Goal: Task Accomplishment & Management: Complete application form

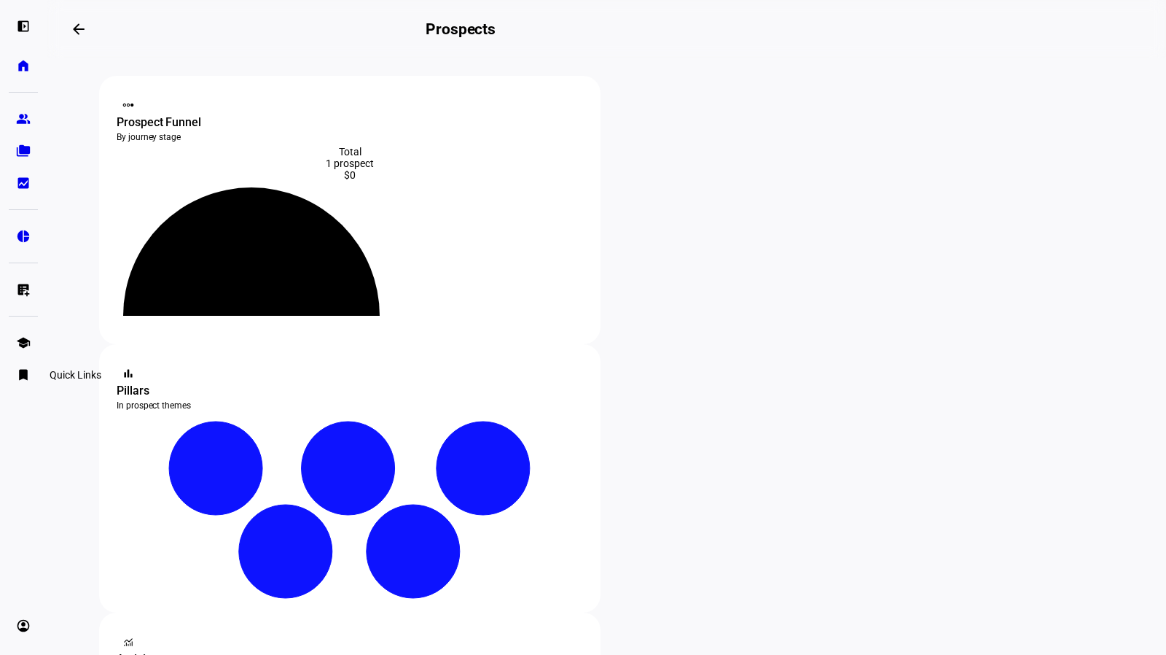
click at [26, 374] on eth-mat-symbol "bookmark" at bounding box center [23, 374] width 15 height 15
click at [25, 344] on eth-mat-symbol "school" at bounding box center [23, 342] width 15 height 15
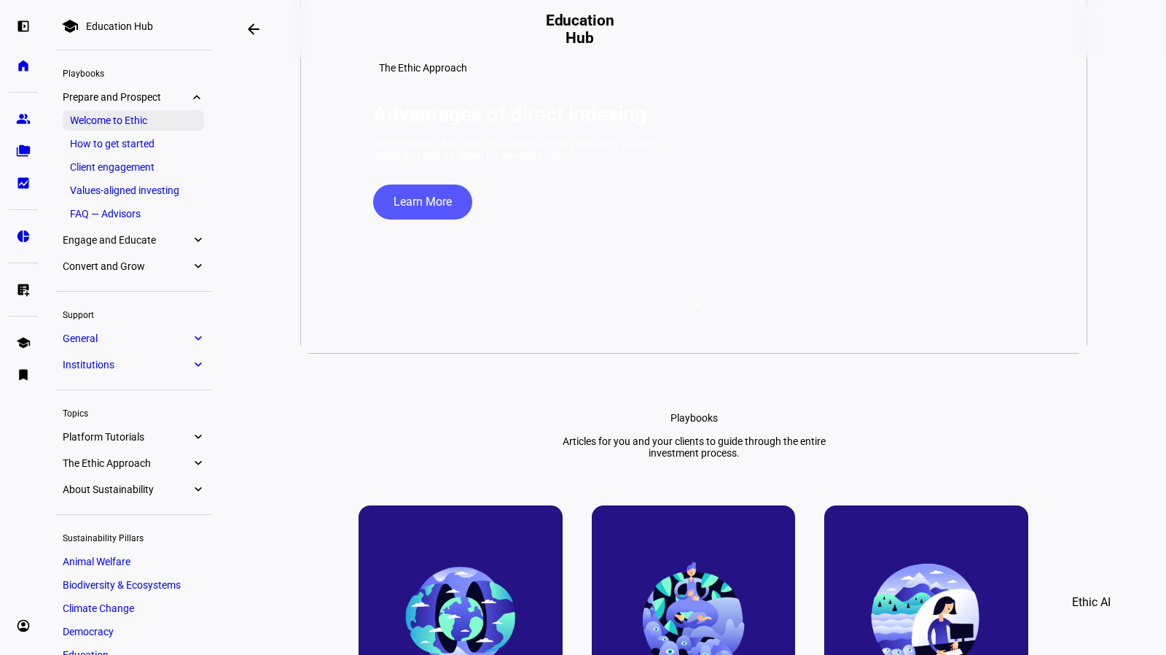
click at [122, 117] on link "Welcome to Ethic" at bounding box center [133, 120] width 141 height 20
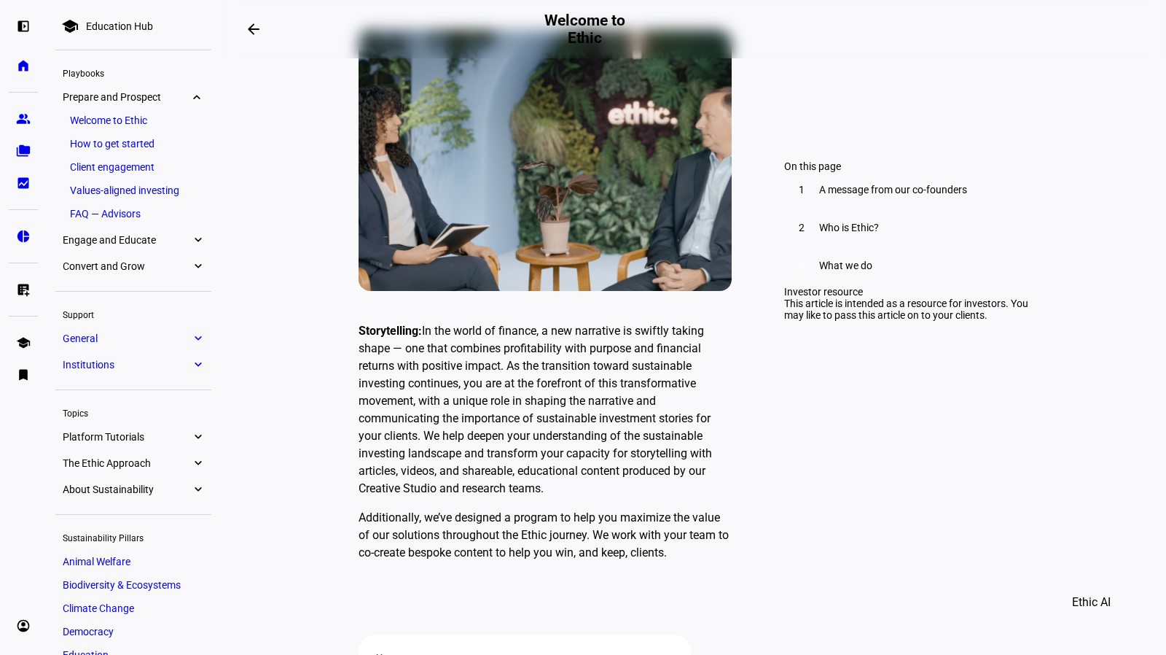
scroll to position [4129, 0]
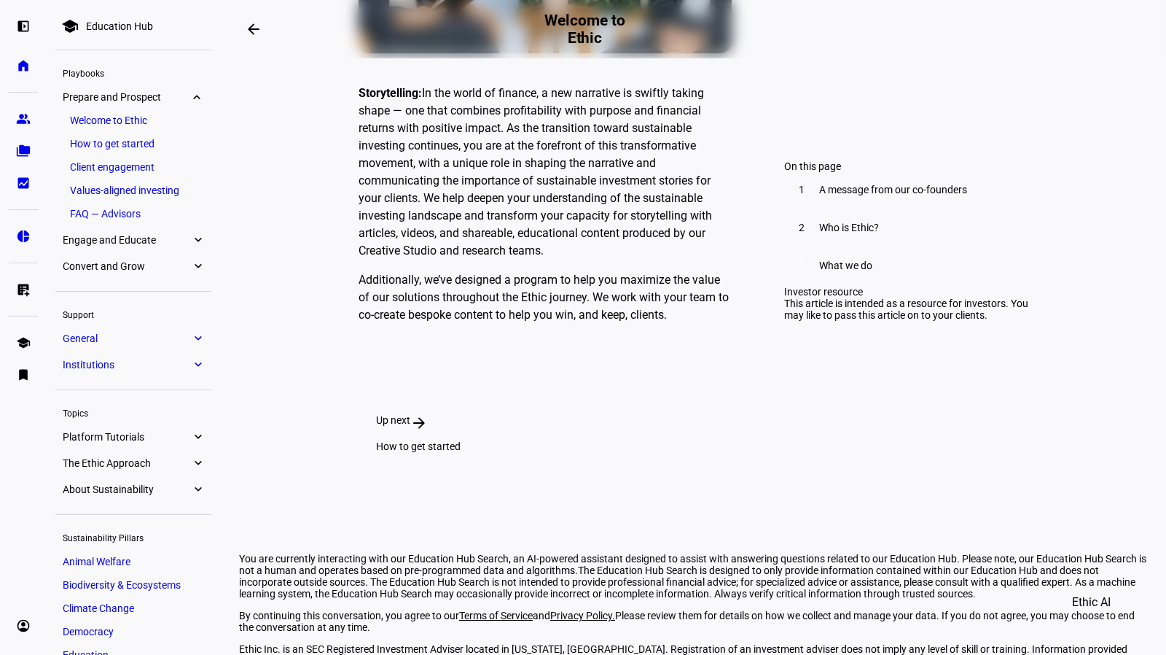
click at [674, 440] on div "How to get started" at bounding box center [524, 446] width 297 height 12
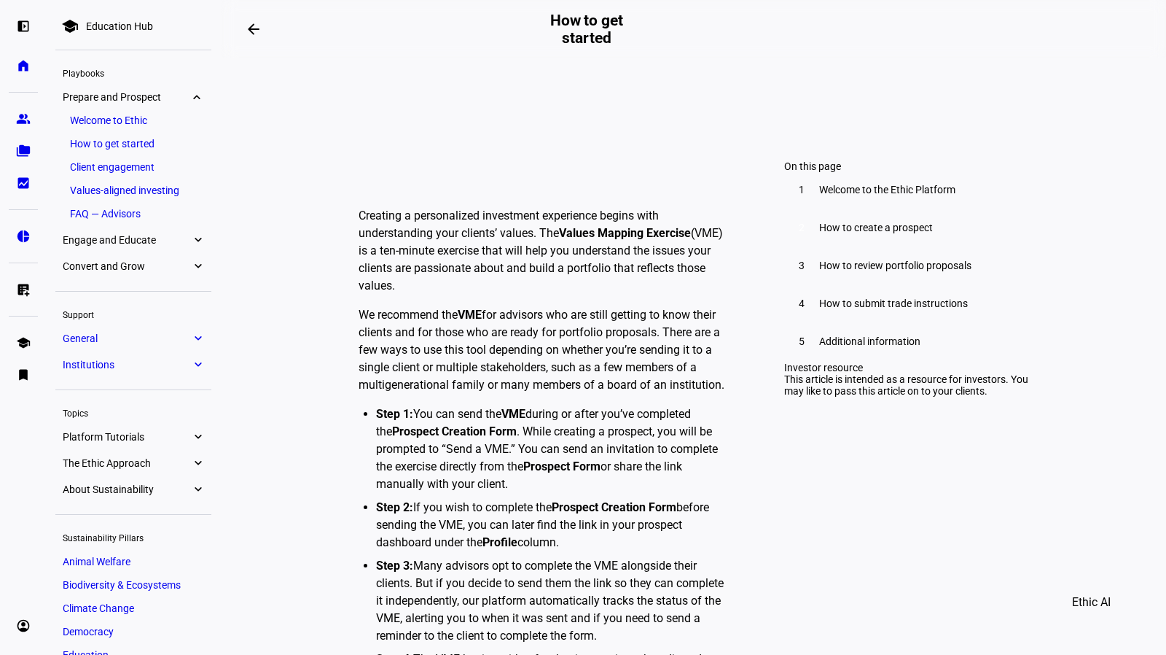
scroll to position [3033, 0]
click at [27, 123] on eth-mat-symbol "group" at bounding box center [23, 119] width 15 height 15
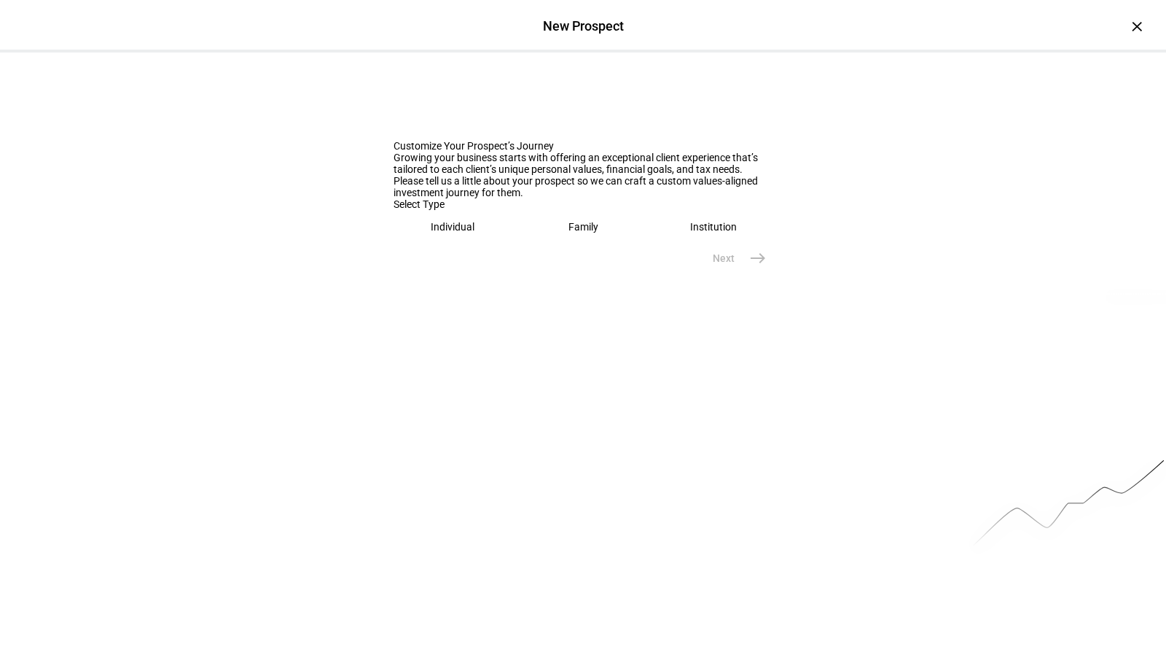
click at [464, 243] on eth-mega-radio-button "Individual" at bounding box center [453, 227] width 119 height 34
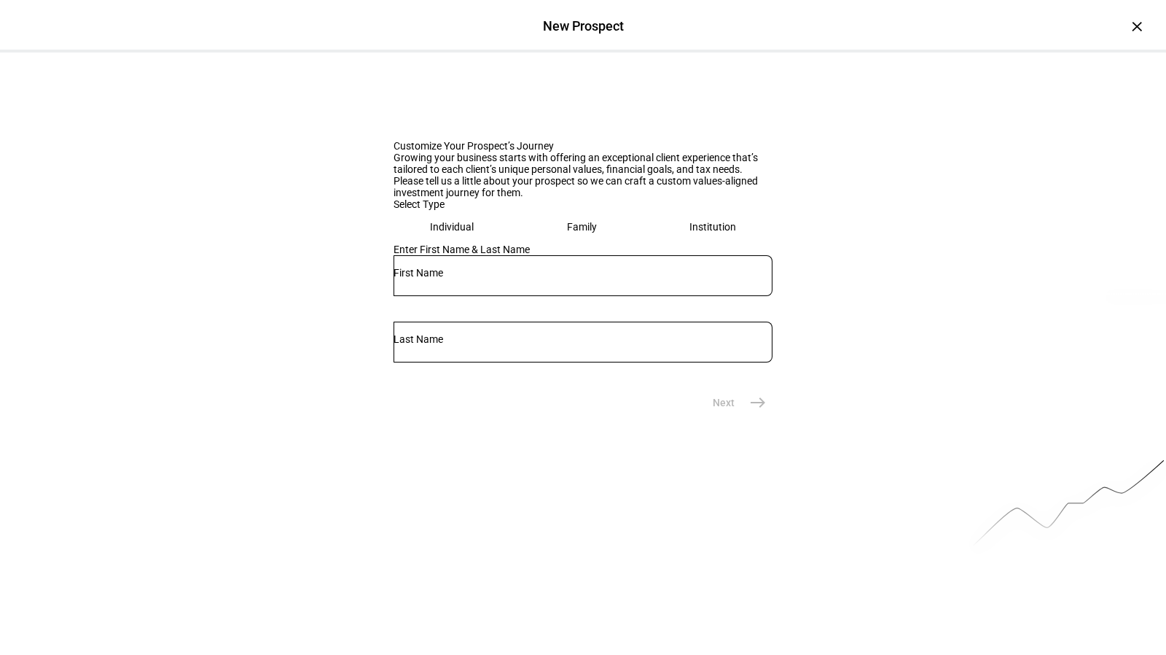
scroll to position [32, 0]
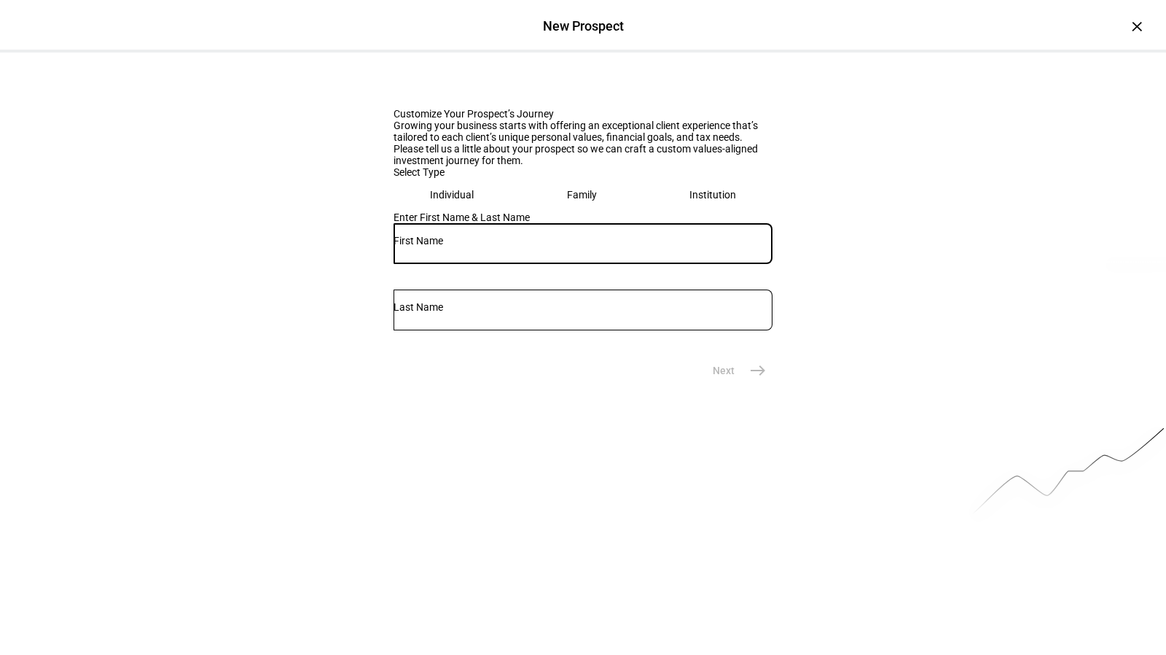
click at [450, 246] on input "text" at bounding box center [583, 241] width 379 height 12
type input "A"
type input "[PERSON_NAME]"
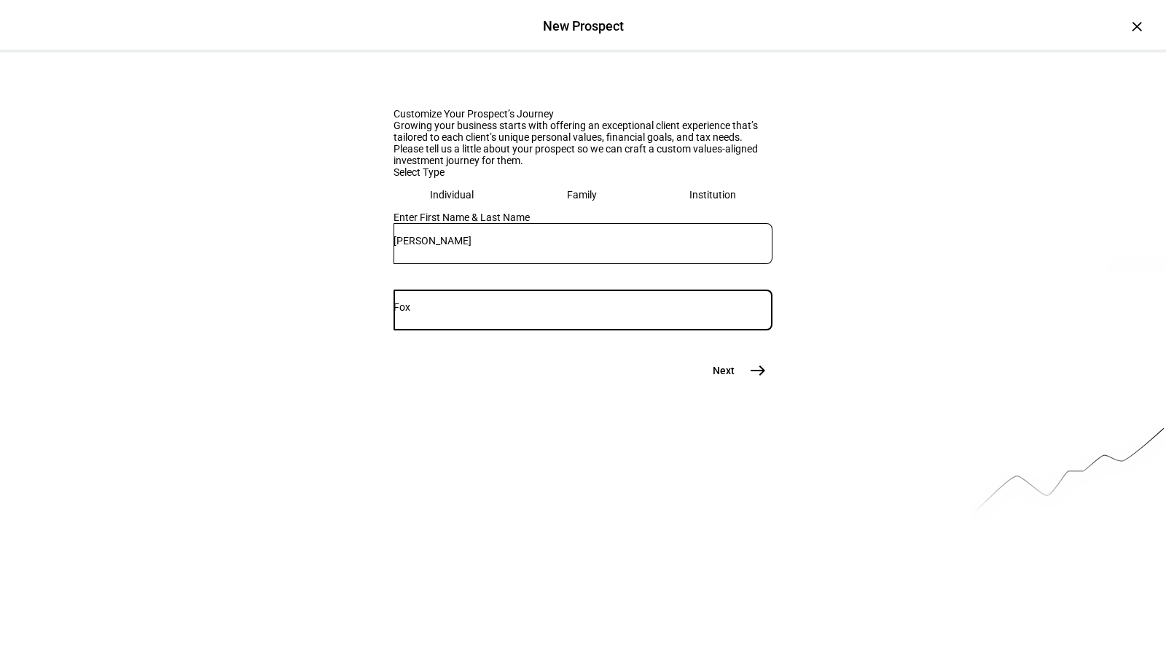
type input "Fox"
click at [729, 385] on button "Next east" at bounding box center [733, 370] width 77 height 29
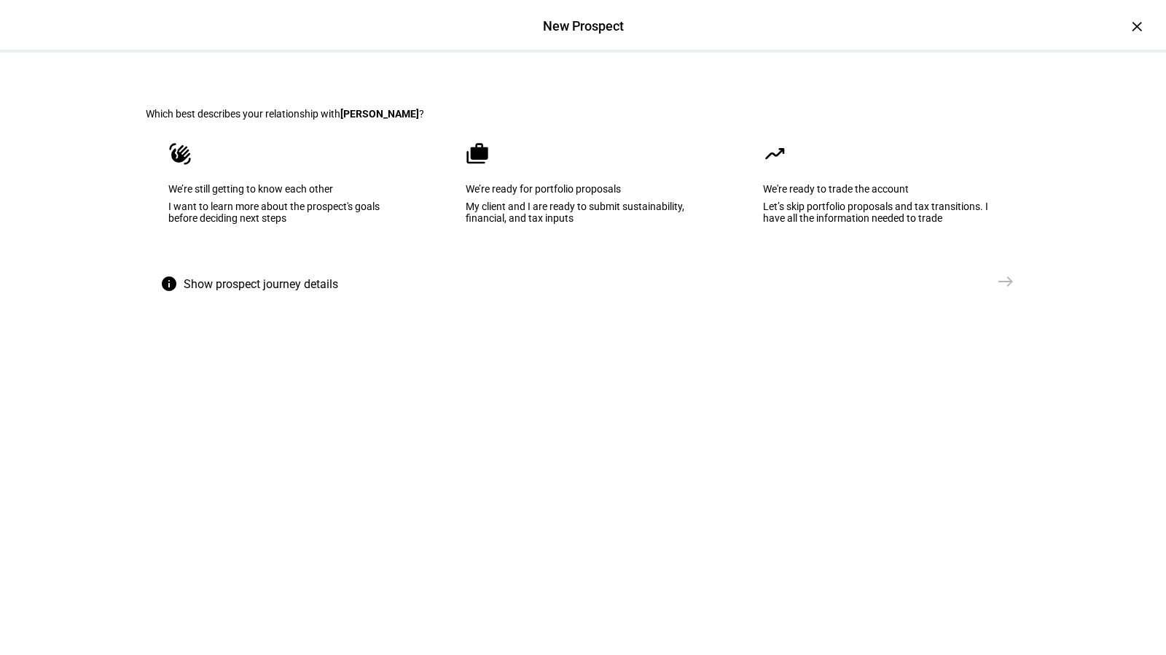
click at [301, 224] on div "I want to learn more about the prospect's goals before deciding next steps" at bounding box center [285, 211] width 235 height 23
click at [971, 289] on span "Send VME" at bounding box center [959, 281] width 47 height 15
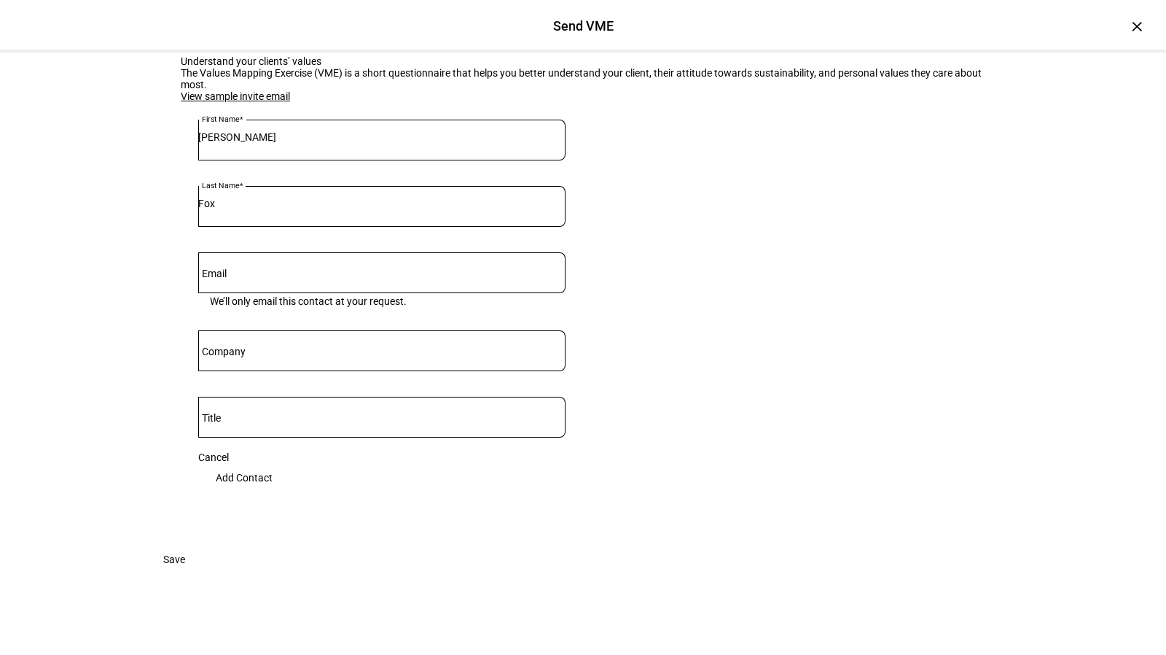
scroll to position [190, 0]
click at [235, 252] on div at bounding box center [381, 272] width 367 height 41
paste input "[EMAIL_ADDRESS][DOMAIN_NAME]"
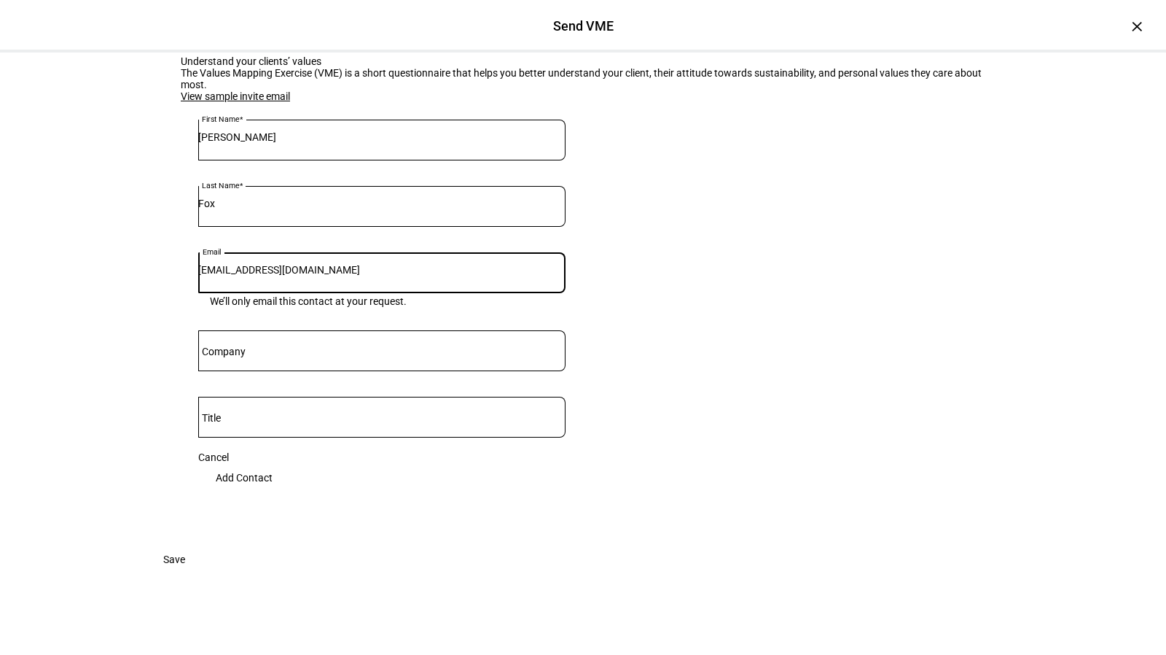
type input "[EMAIL_ADDRESS][DOMAIN_NAME]"
click at [235, 346] on mat-label "Company" at bounding box center [224, 352] width 44 height 12
click at [235, 342] on input "Company" at bounding box center [381, 348] width 367 height 12
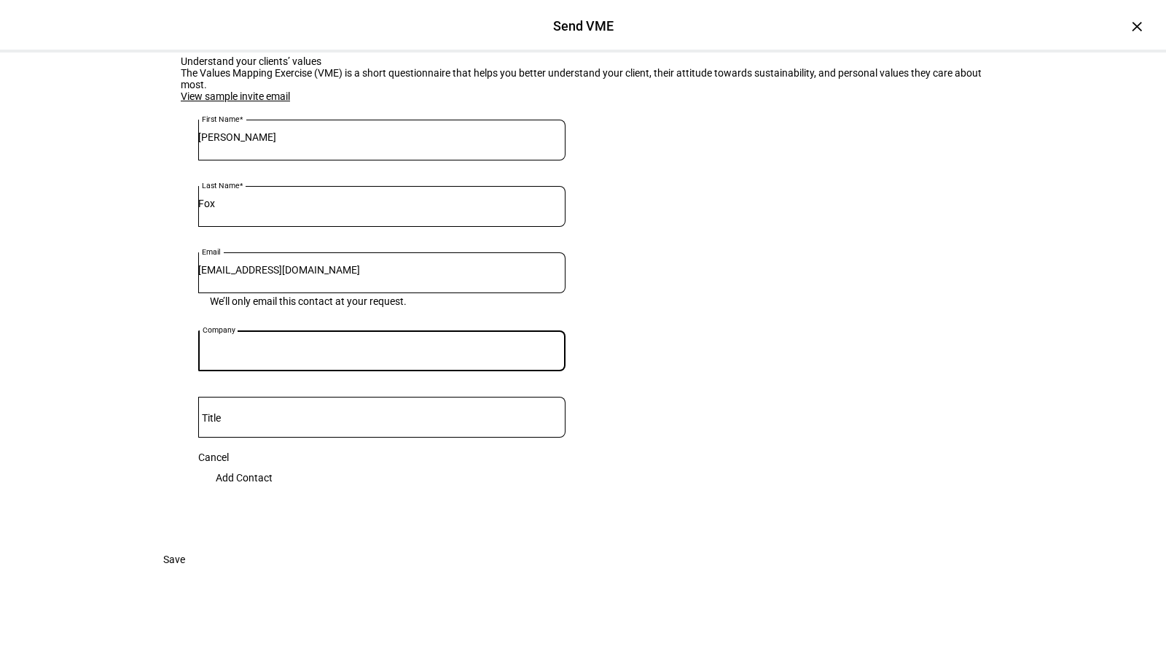
paste input "Fox Philanthropic Advisors LLC"
type input "Fox Philanthropic Advisors LLC"
click at [249, 408] on input "Title" at bounding box center [381, 414] width 367 height 12
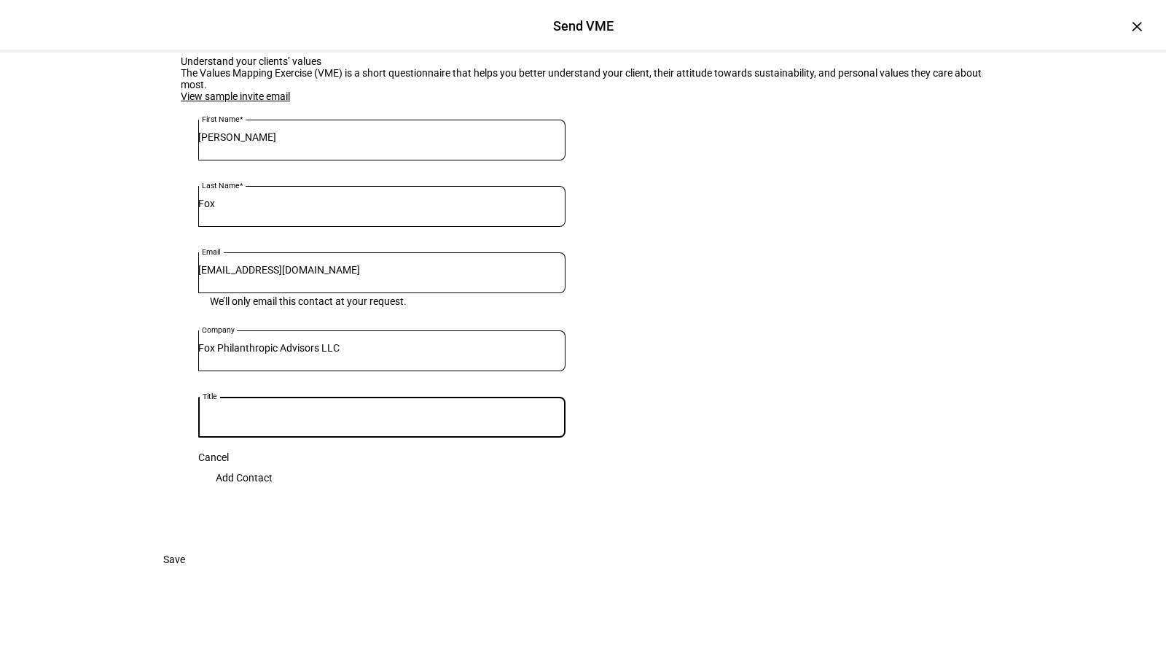
paste input "Principal"
type input "Principal & Founder"
click at [303, 470] on div "View sample invite email First Name [PERSON_NAME] Last Name [PERSON_NAME] Email…" at bounding box center [382, 299] width 402 height 419
click at [273, 463] on span "Add Contact" at bounding box center [244, 477] width 57 height 29
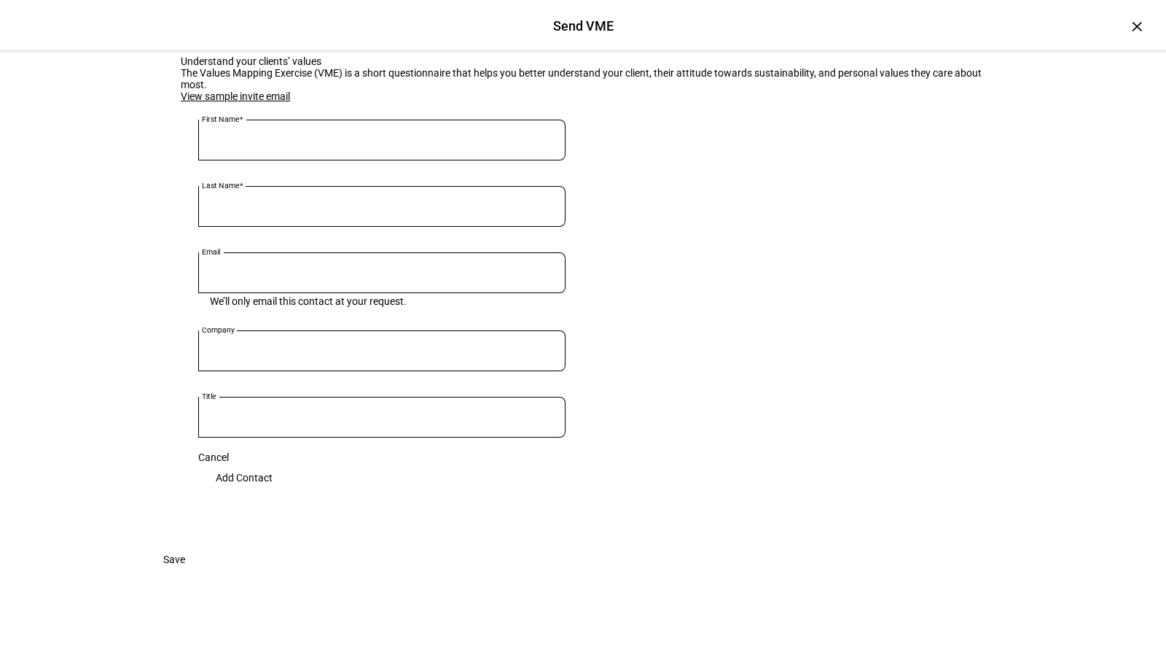
scroll to position [133, 0]
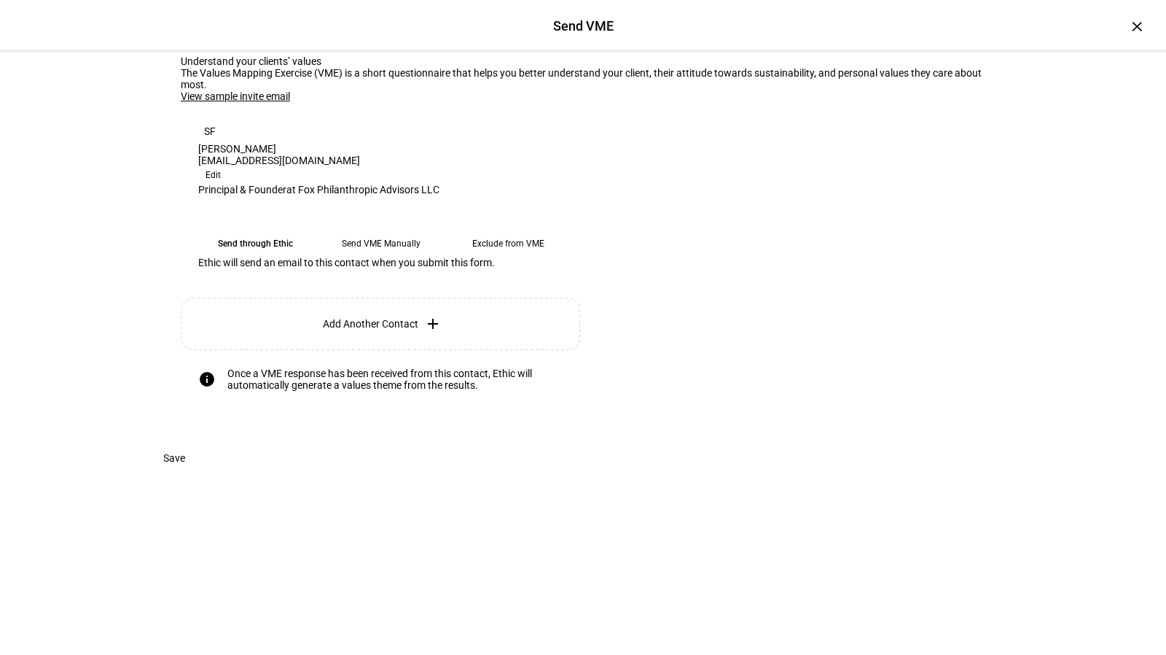
click at [274, 102] on link "View sample invite email" at bounding box center [235, 96] width 109 height 12
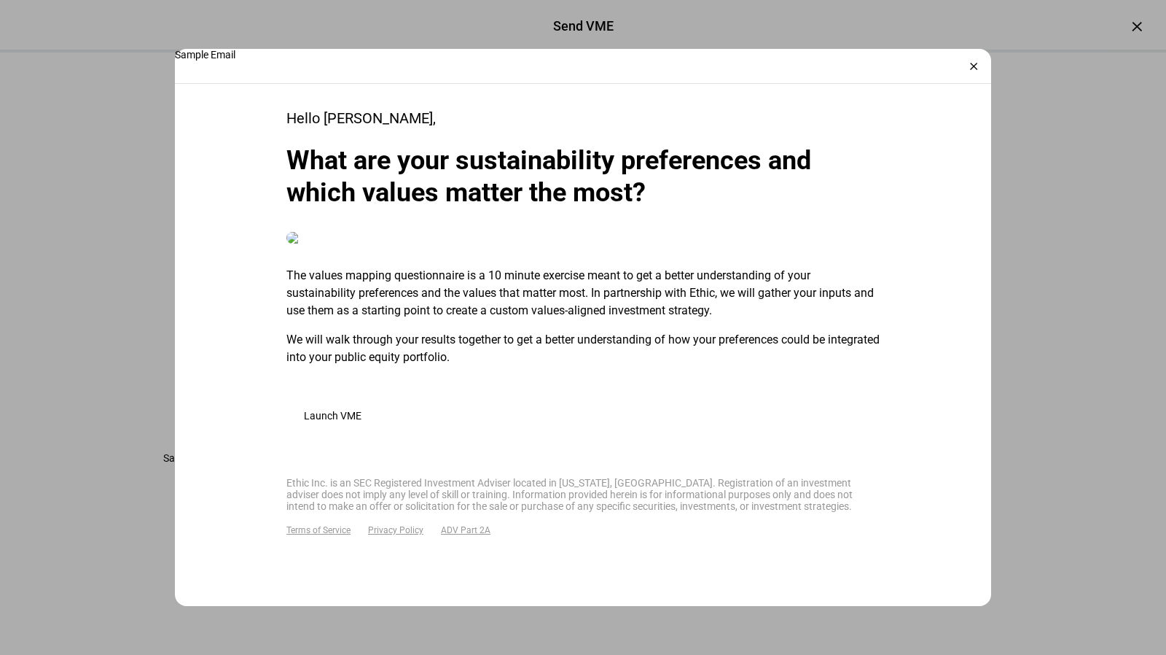
scroll to position [0, 0]
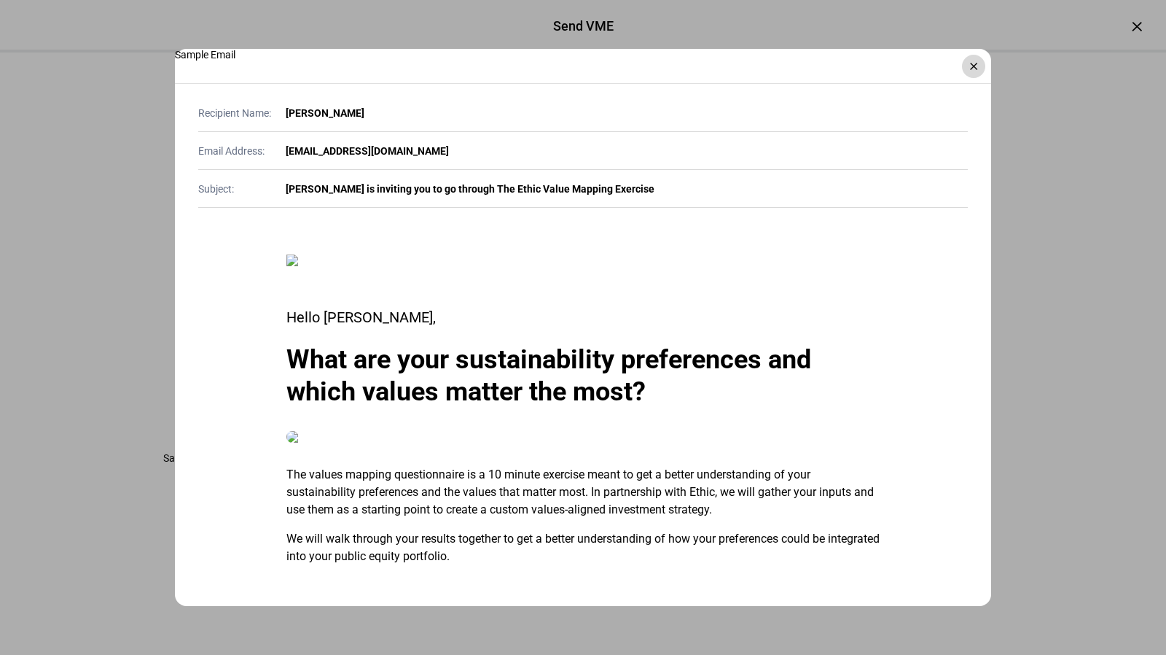
click at [974, 68] on div "×" at bounding box center [973, 66] width 23 height 23
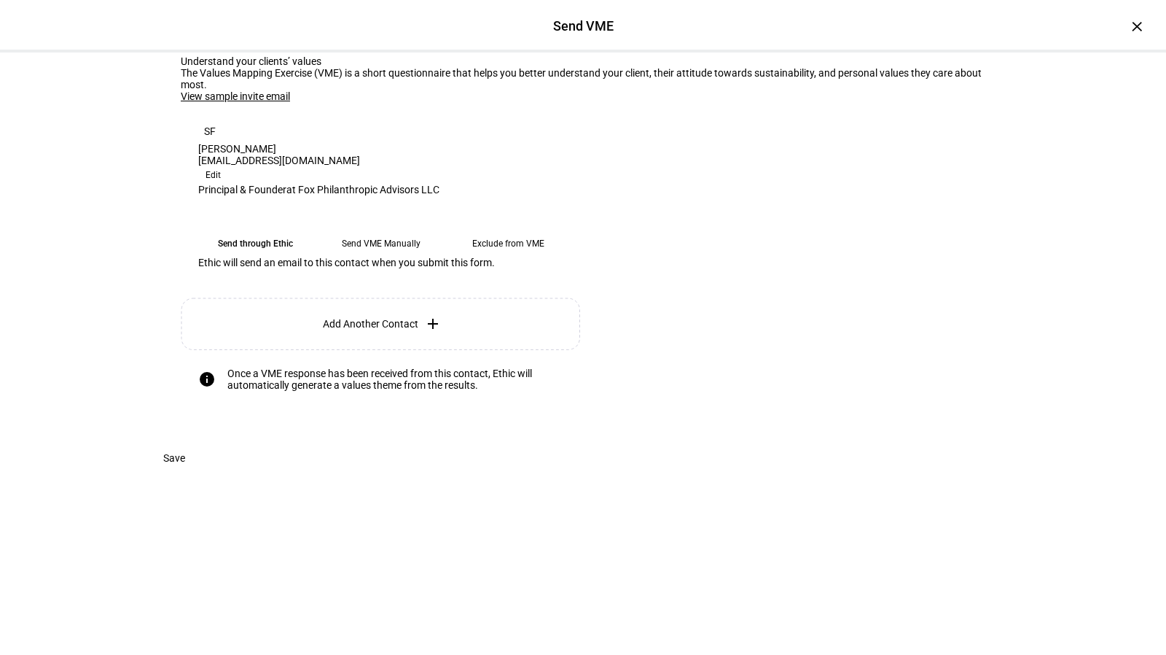
click at [271, 238] on eth-mega-radio-button "Send through Ethic" at bounding box center [255, 243] width 114 height 26
click at [185, 472] on span "Save" at bounding box center [174, 457] width 22 height 29
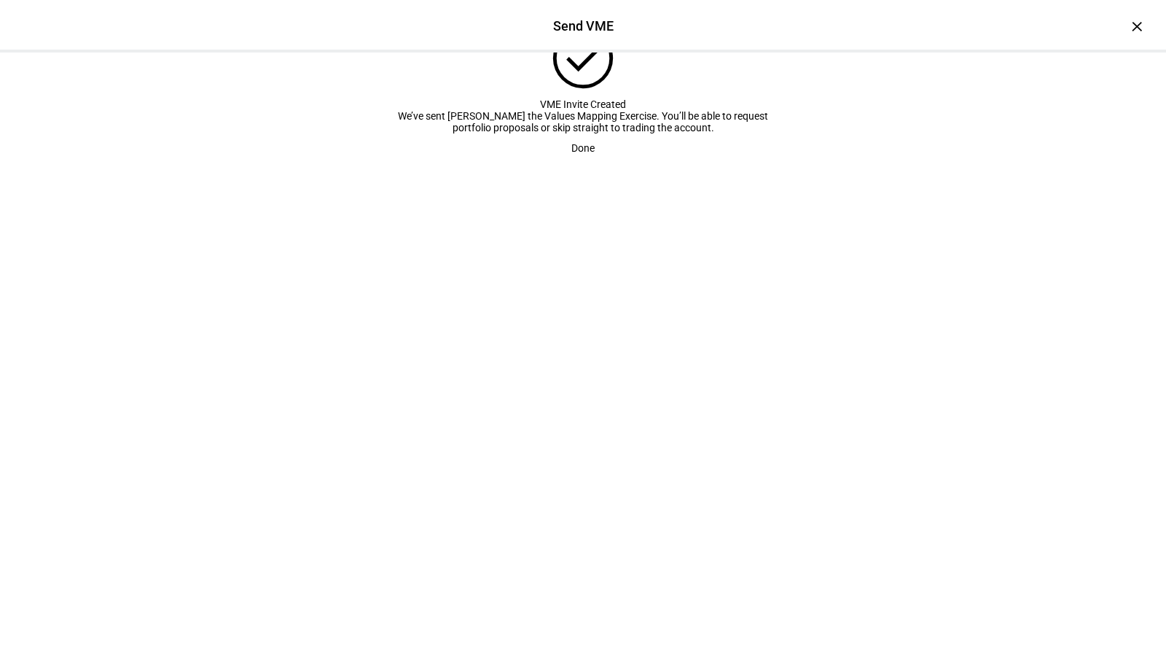
click at [572, 163] on span "Done" at bounding box center [583, 147] width 23 height 29
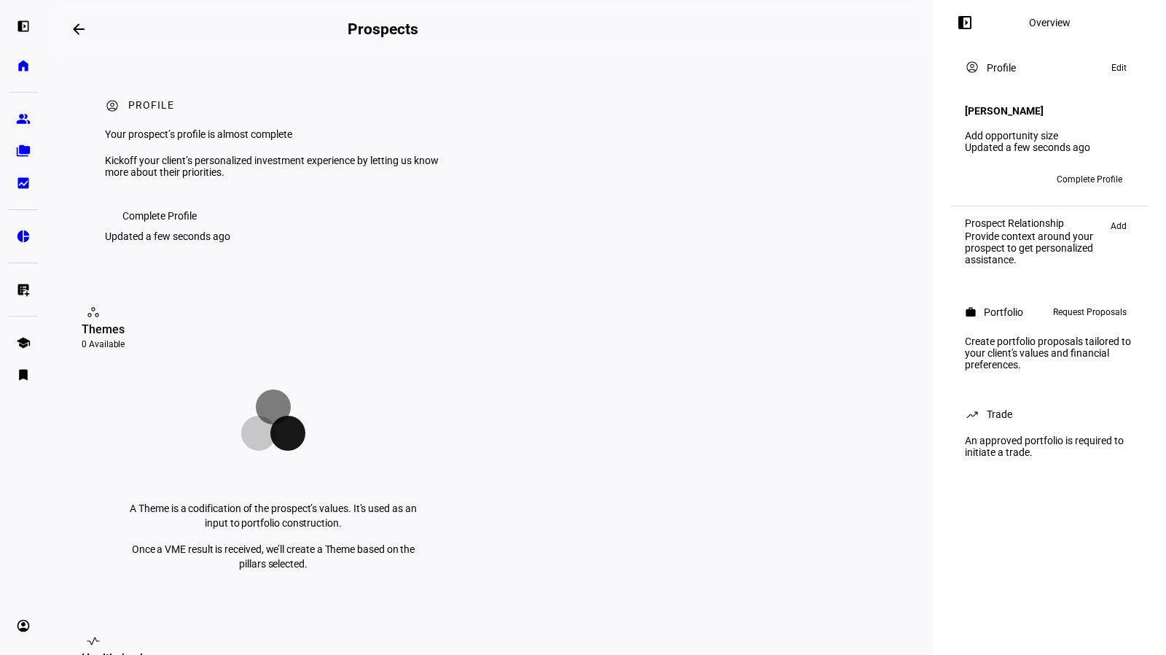
click at [195, 230] on span "Complete Profile" at bounding box center [159, 215] width 74 height 29
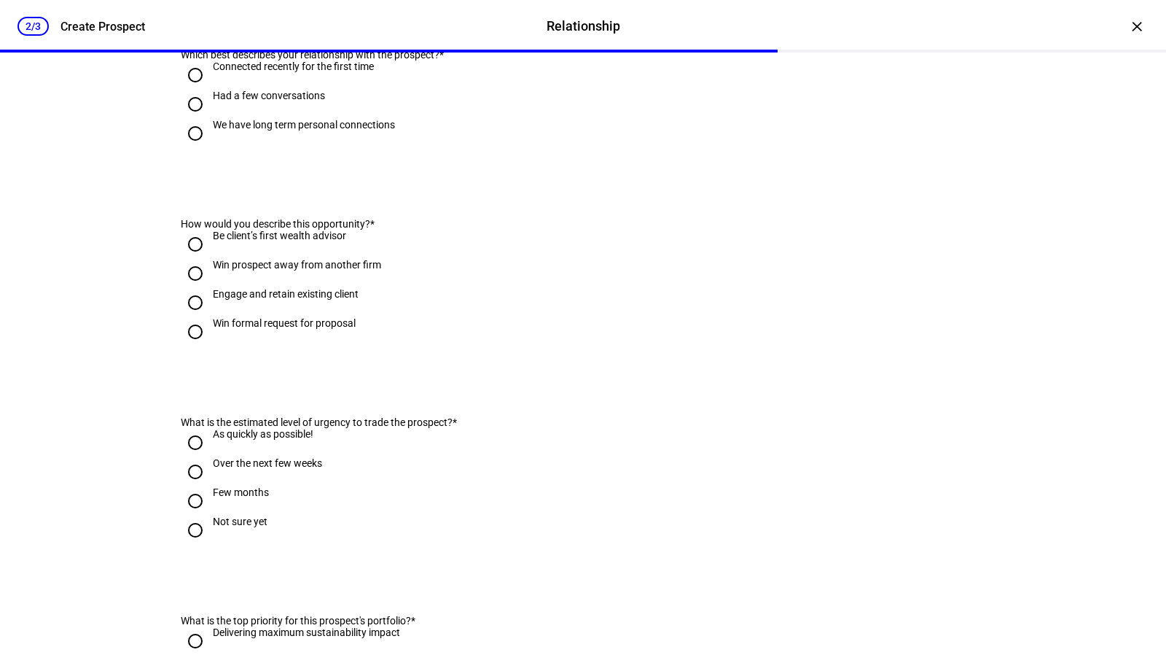
scroll to position [273, 0]
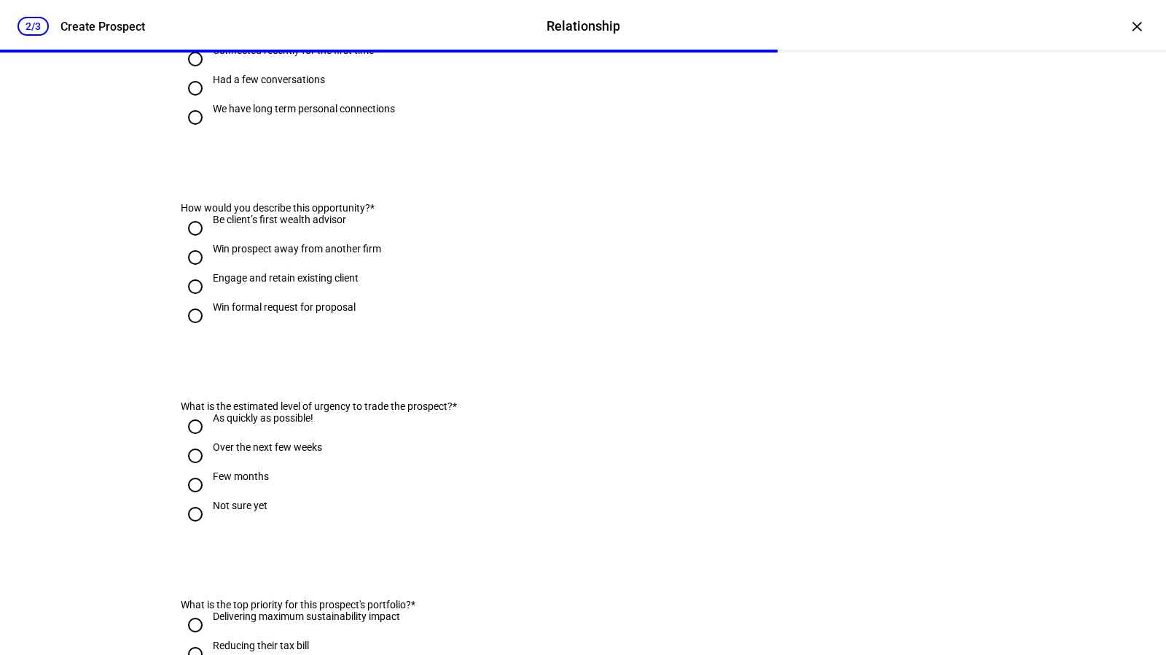
click at [188, 103] on input "Had a few conversations" at bounding box center [195, 88] width 29 height 29
radio input "true"
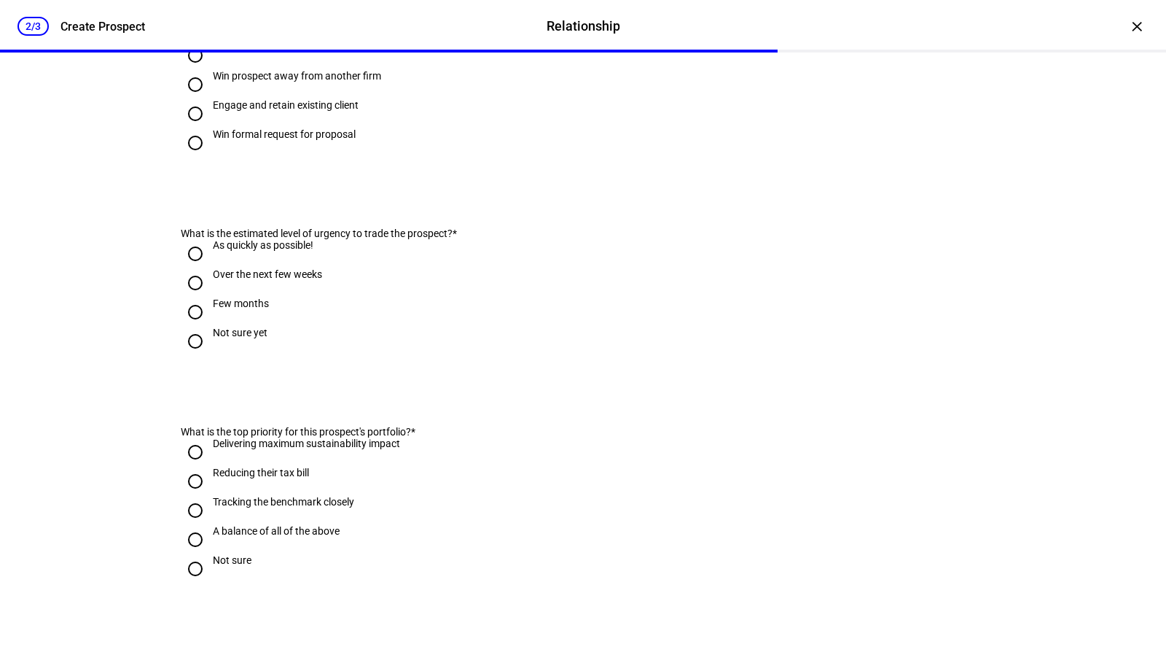
scroll to position [446, 0]
click at [188, 98] on input "Win prospect away from another firm" at bounding box center [195, 83] width 29 height 29
radio input "true"
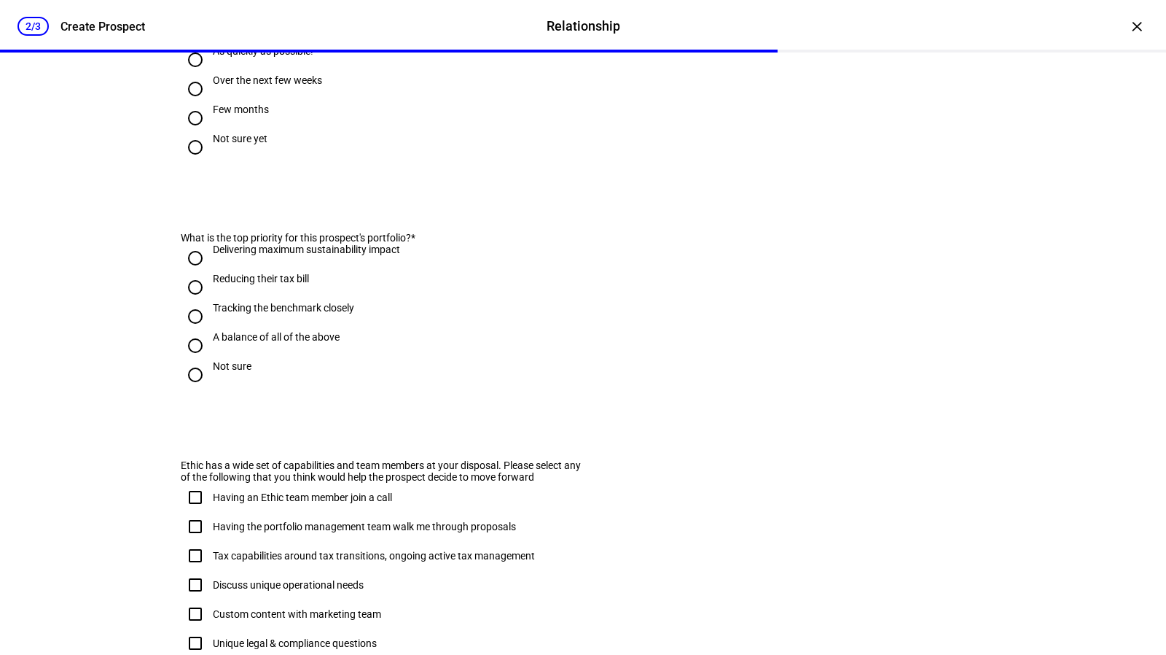
scroll to position [642, 0]
click at [189, 160] on input "Not sure yet" at bounding box center [195, 144] width 29 height 29
radio input "true"
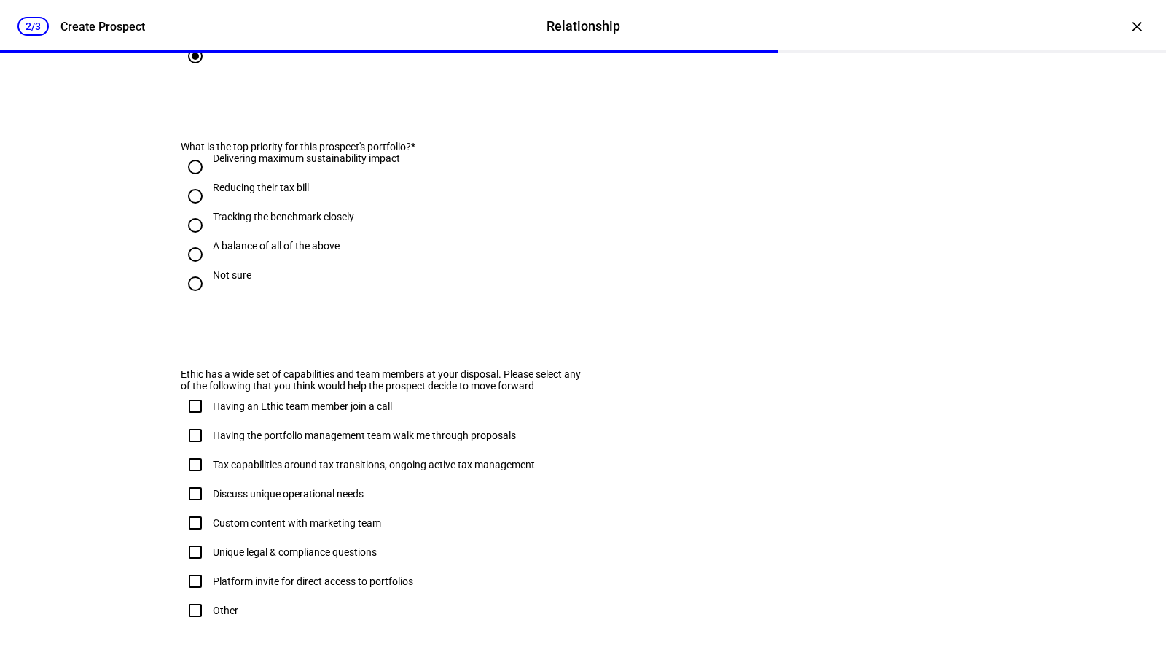
scroll to position [665, 0]
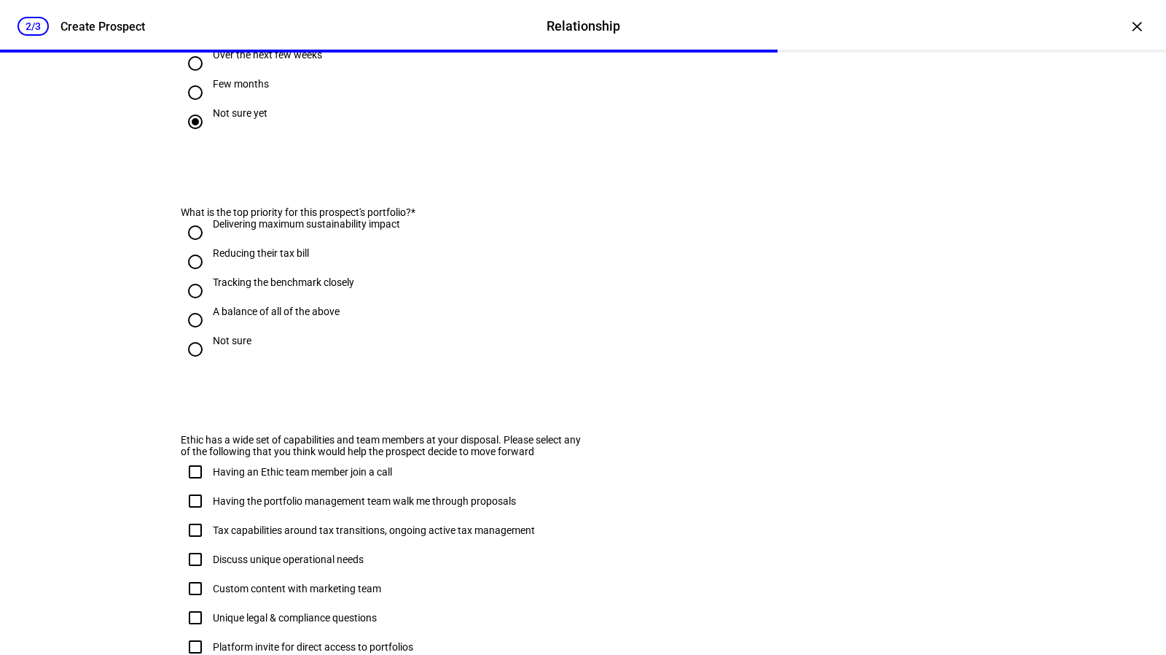
click at [191, 107] on input "Few months" at bounding box center [195, 92] width 29 height 29
radio input "true"
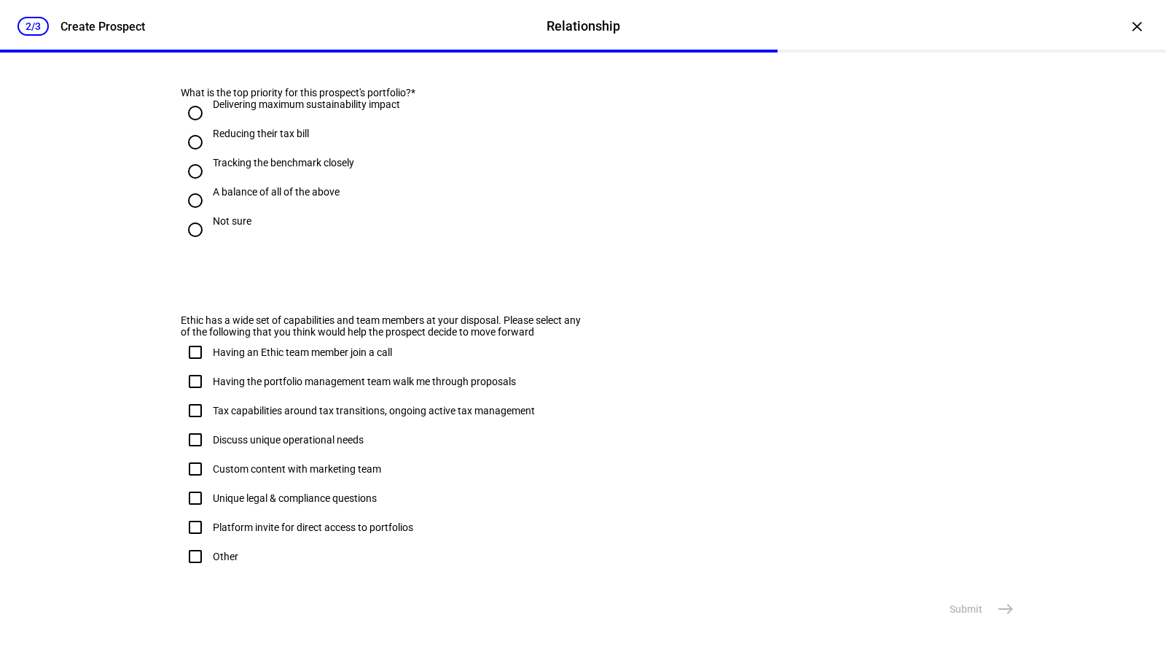
scroll to position [785, 0]
click at [185, 127] on input "Delivering maximum sustainability impact" at bounding box center [195, 112] width 29 height 29
radio input "true"
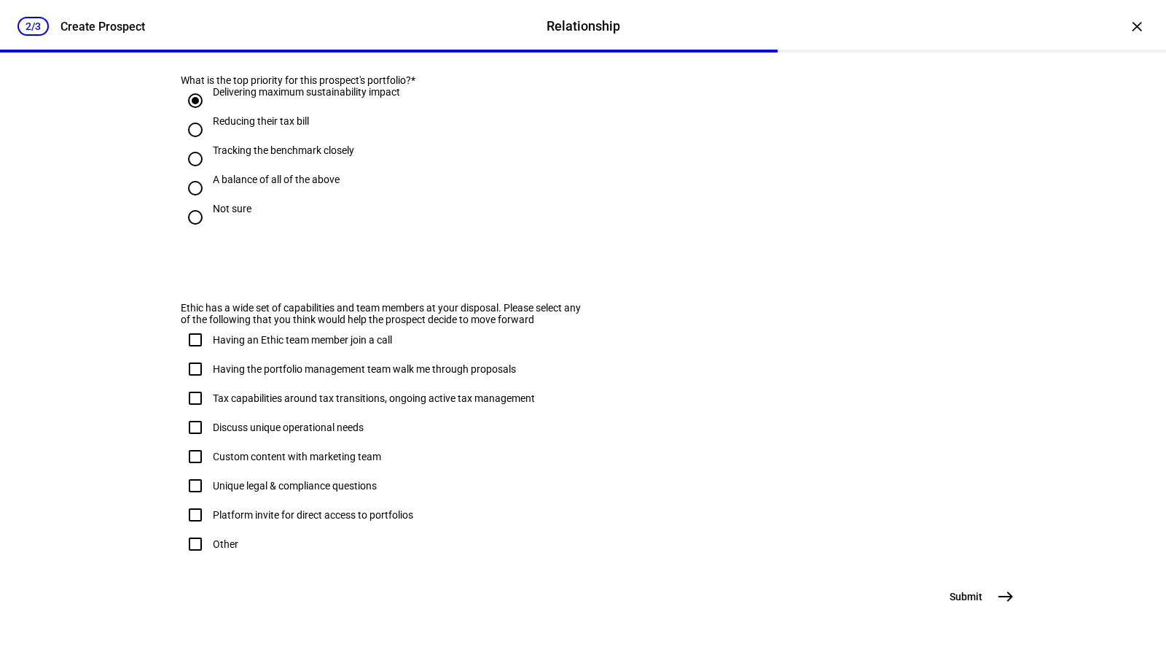
click at [192, 325] on input "Having an Ethic team member join a call" at bounding box center [195, 339] width 29 height 29
checkbox input "true"
click at [964, 603] on span "Submit" at bounding box center [966, 596] width 33 height 15
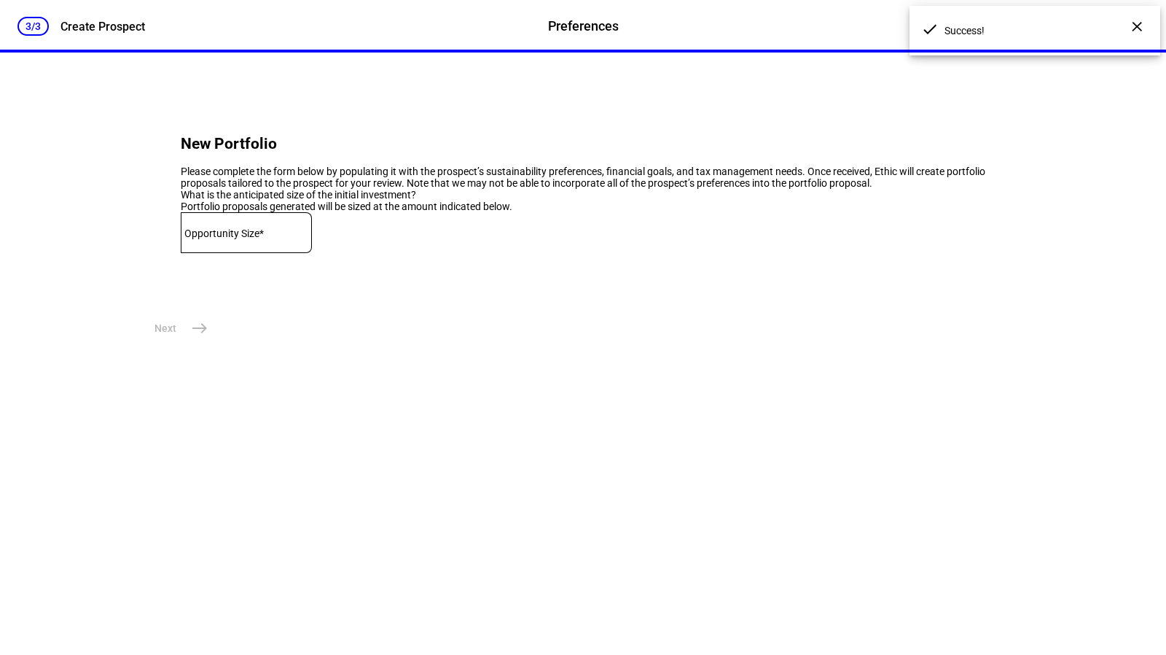
scroll to position [0, 0]
click at [238, 239] on mat-label "Opportunity Size*" at bounding box center [223, 233] width 79 height 12
type input "10,000,000"
click at [192, 386] on div "New Portfolio Please complete the form below by populating it with the prospect…" at bounding box center [582, 219] width 921 height 334
click at [194, 337] on mat-icon "east" at bounding box center [199, 327] width 17 height 17
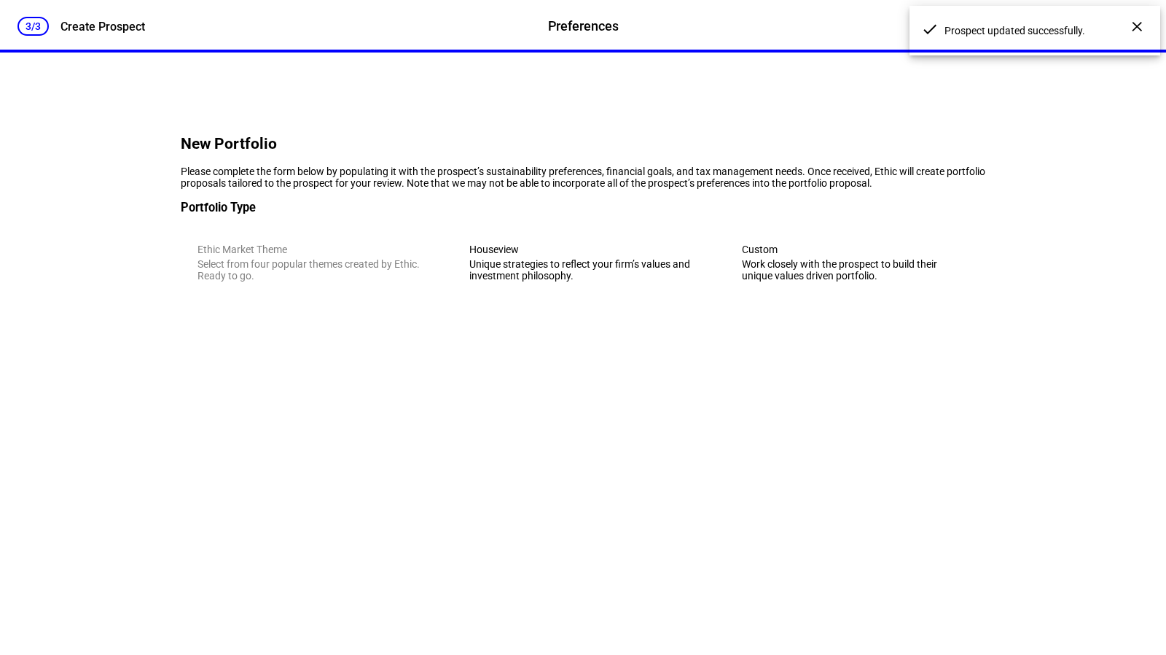
click at [642, 173] on div "Please complete the form below by populating it with the prospect’s sustainabil…" at bounding box center [583, 176] width 805 height 23
